Goal: Find specific page/section: Find specific page/section

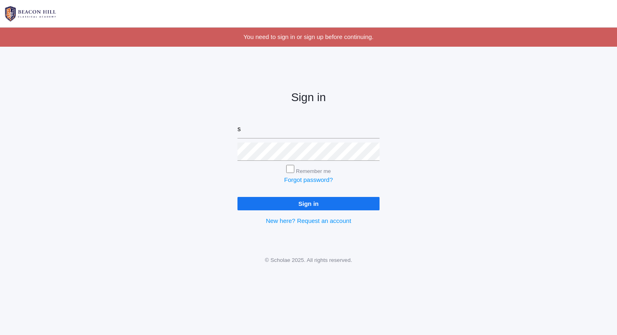
type input "[PERSON_NAME][EMAIL_ADDRESS][DOMAIN_NAME]"
click at [238, 197] on input "Sign in" at bounding box center [309, 203] width 142 height 13
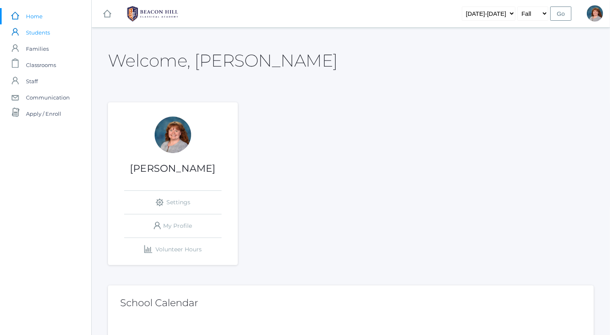
click at [62, 37] on link "icons/user/plain Created with Sketch. Students" at bounding box center [45, 32] width 91 height 16
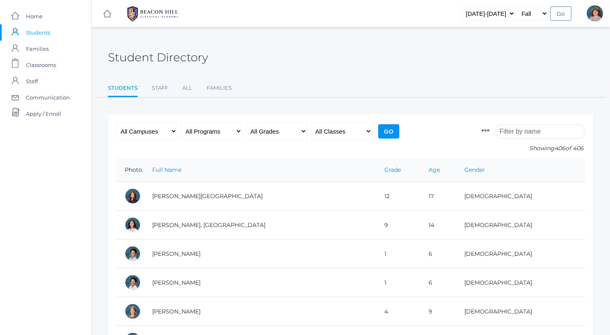
click at [543, 129] on input "search" at bounding box center [540, 131] width 90 height 14
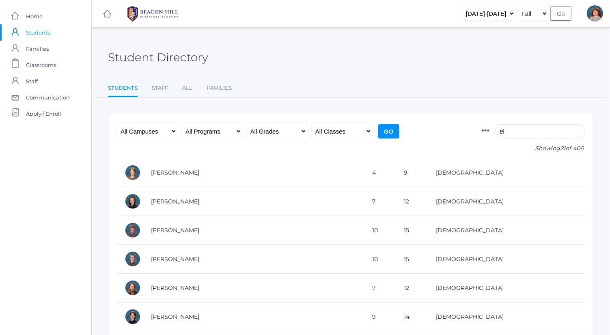
type input "e"
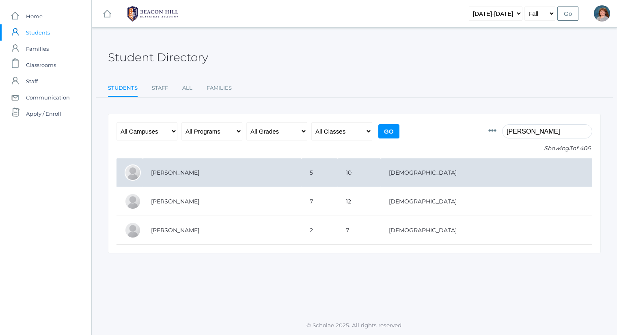
type input "henry"
click at [381, 166] on td "10" at bounding box center [359, 172] width 43 height 29
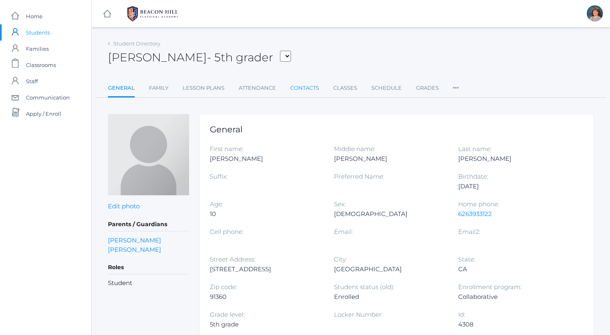
click at [312, 84] on link "Contacts" at bounding box center [304, 88] width 29 height 16
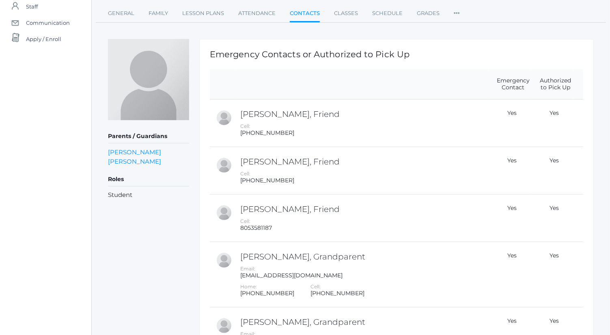
scroll to position [75, 0]
